Goal: Task Accomplishment & Management: Manage account settings

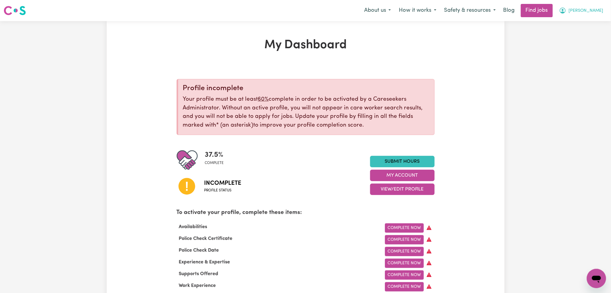
click at [590, 12] on span "[PERSON_NAME]" at bounding box center [586, 11] width 35 height 7
click at [581, 46] on link "Logout" at bounding box center [583, 45] width 48 height 11
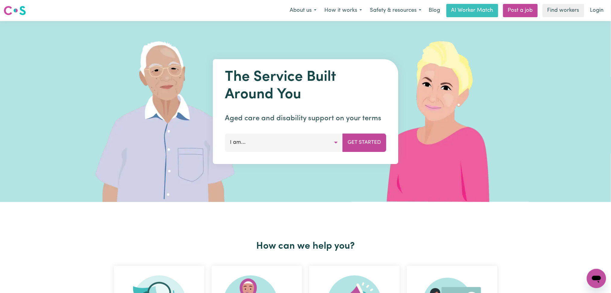
click at [606, 10] on link "Login" at bounding box center [597, 10] width 21 height 13
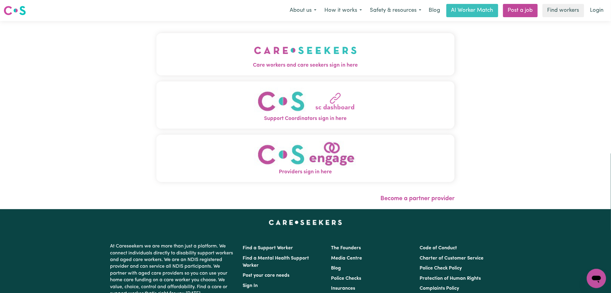
click at [208, 72] on button "Care workers and care seekers sign in here" at bounding box center [305, 54] width 298 height 42
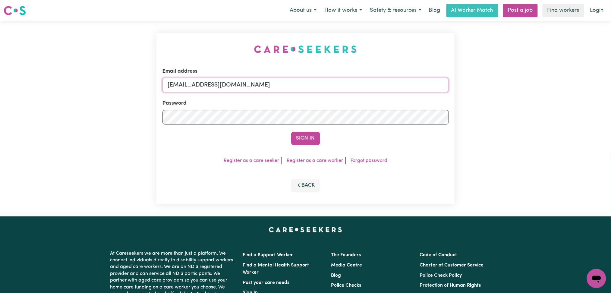
click at [226, 84] on input "[EMAIL_ADDRESS][DOMAIN_NAME]" at bounding box center [305, 85] width 286 height 14
drag, startPoint x: 200, startPoint y: 82, endPoint x: 322, endPoint y: 103, distance: 124.7
click at [366, 82] on input "[EMAIL_ADDRESS][DOMAIN_NAME]" at bounding box center [305, 85] width 286 height 14
type input "Superuser~jinying152@163.com"
click at [295, 140] on button "Sign In" at bounding box center [305, 138] width 29 height 13
